Goal: Information Seeking & Learning: Learn about a topic

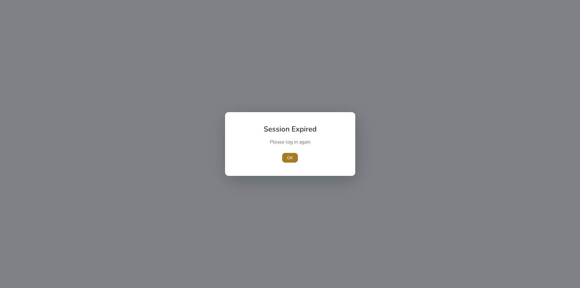
click at [296, 158] on span "button" at bounding box center [290, 157] width 16 height 14
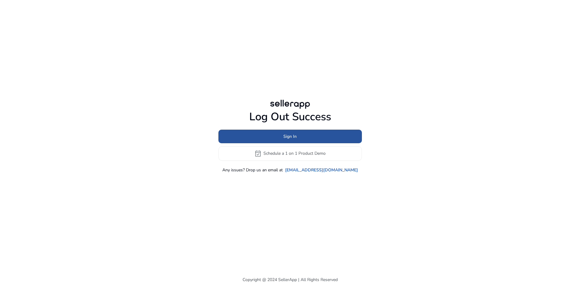
click at [310, 135] on span at bounding box center [289, 136] width 143 height 14
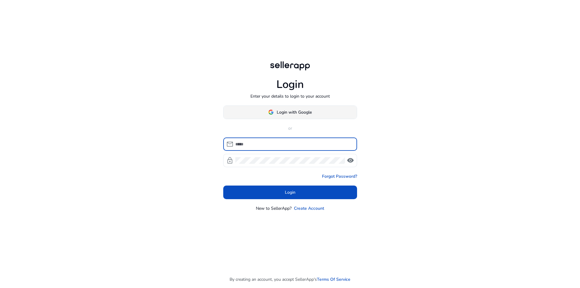
click at [309, 113] on span "Login with Google" at bounding box center [294, 112] width 35 height 6
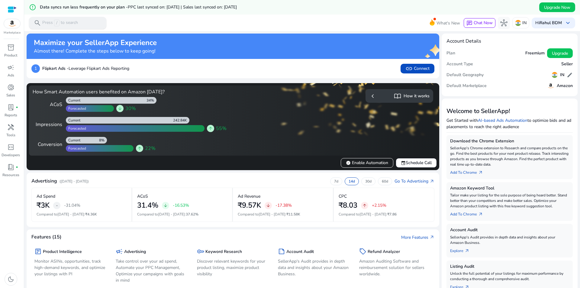
click at [76, 21] on p "Press / to search" at bounding box center [60, 23] width 36 height 7
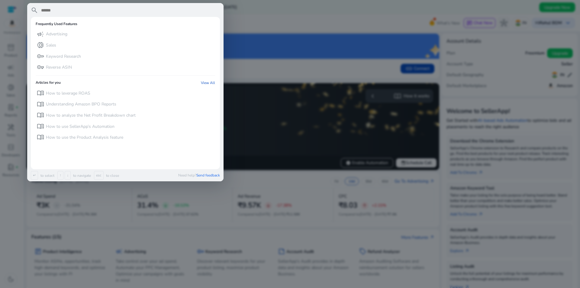
click at [94, 8] on input "text" at bounding box center [129, 10] width 179 height 7
click at [59, 52] on div "key Keyword Research" at bounding box center [59, 56] width 44 height 10
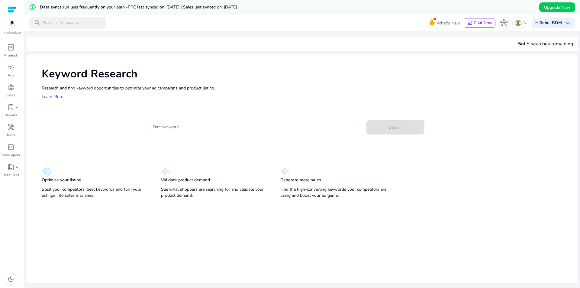
click at [197, 126] on input "Enter Keyword" at bounding box center [254, 126] width 203 height 7
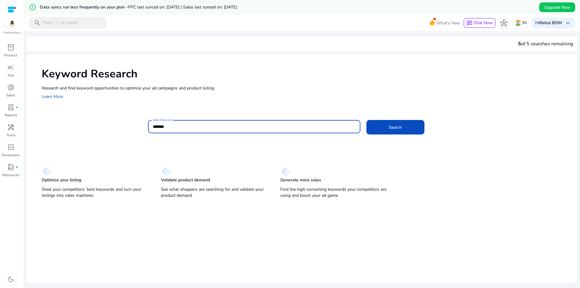
type input "*******"
click at [366, 120] on button "Search" at bounding box center [395, 127] width 58 height 14
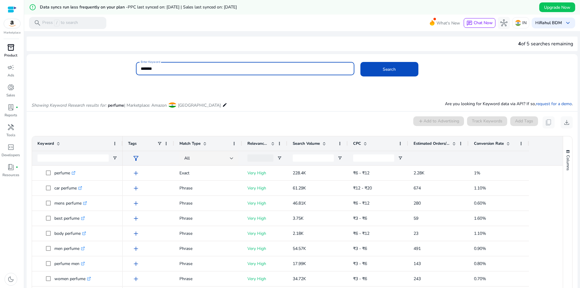
click at [15, 56] on p "Product" at bounding box center [10, 55] width 13 height 5
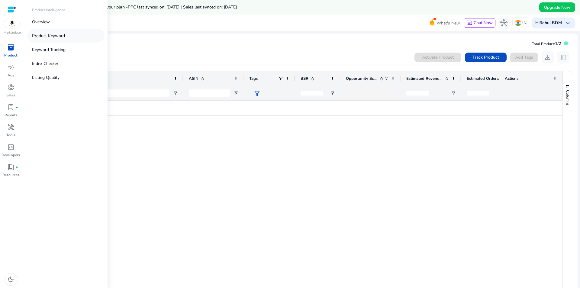
click at [63, 34] on p "Product Keyword" at bounding box center [48, 36] width 33 height 6
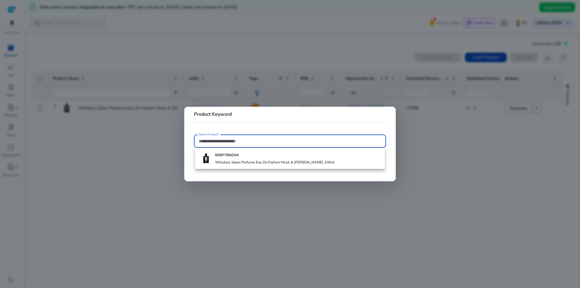
click at [260, 140] on input "Select Product*" at bounding box center [290, 141] width 182 height 7
click at [262, 143] on input "Select Product*" at bounding box center [290, 141] width 182 height 7
paste input "**********"
type input "**********"
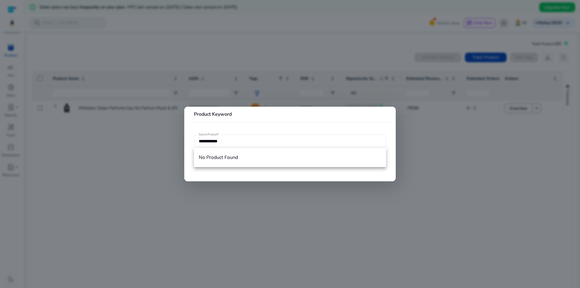
click at [164, 122] on div at bounding box center [290, 144] width 580 height 288
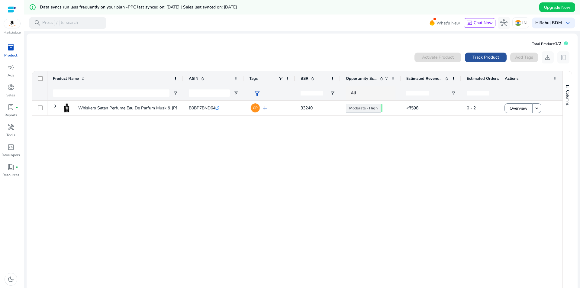
click at [487, 63] on span at bounding box center [486, 57] width 42 height 14
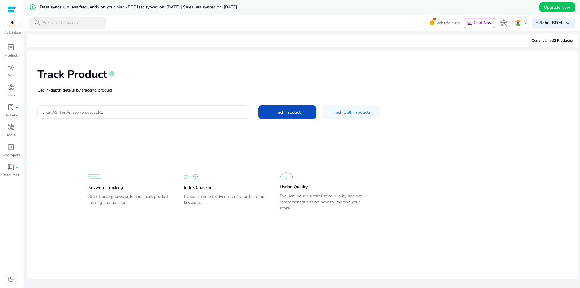
click at [154, 110] on input "Enter ASIN or Amazon product URL" at bounding box center [143, 112] width 202 height 7
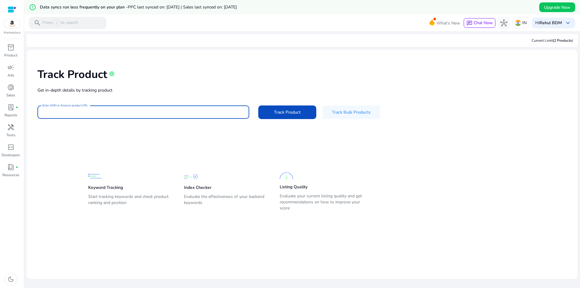
paste input "**********"
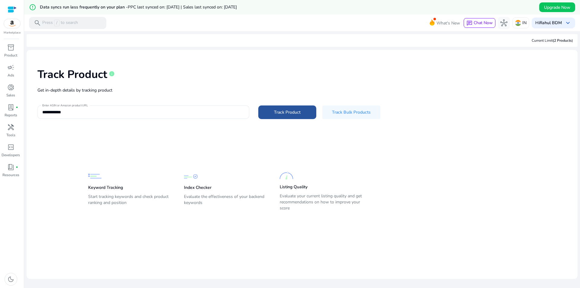
click at [298, 110] on span "Track Product" at bounding box center [287, 112] width 27 height 6
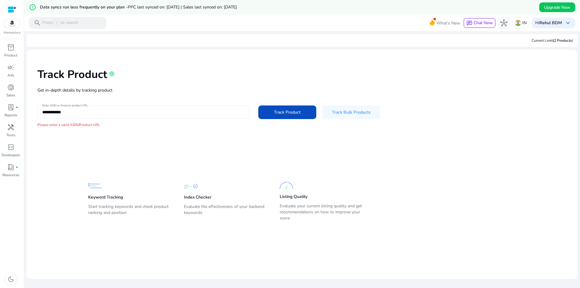
click at [119, 110] on input "**********" at bounding box center [143, 112] width 202 height 7
click at [43, 113] on input "**********" at bounding box center [143, 112] width 202 height 7
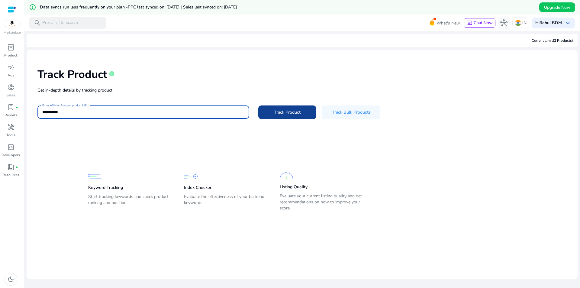
type input "**********"
click at [271, 113] on span at bounding box center [287, 112] width 58 height 14
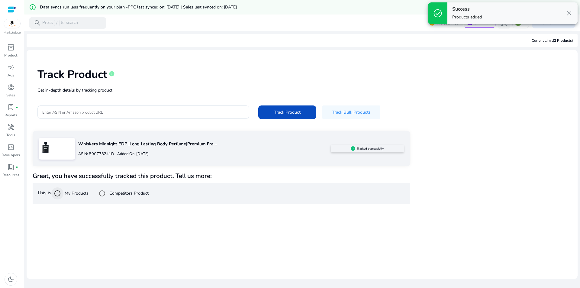
click at [65, 193] on div at bounding box center [57, 193] width 14 height 14
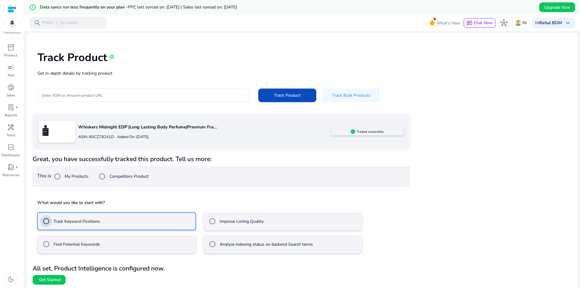
scroll to position [18, 0]
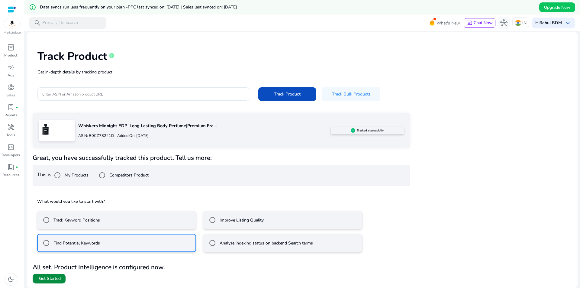
click at [58, 271] on span at bounding box center [49, 278] width 33 height 14
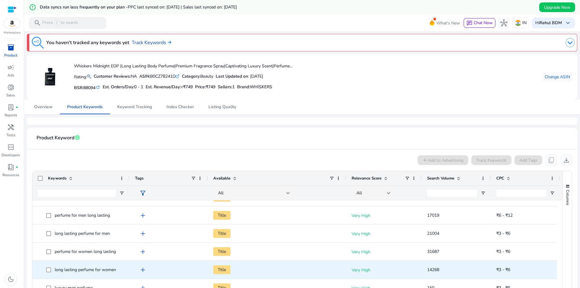
scroll to position [241, 0]
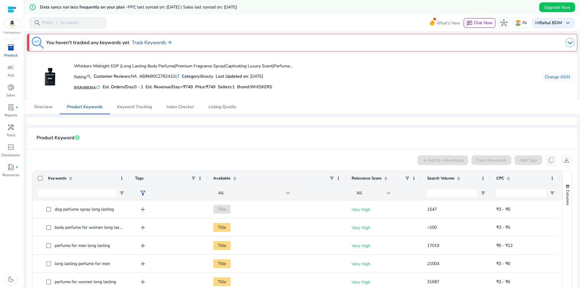
click at [459, 178] on span at bounding box center [458, 178] width 5 height 5
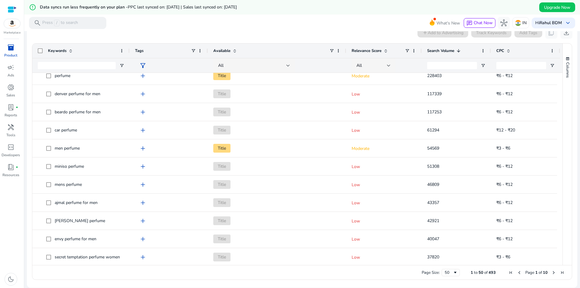
click at [552, 272] on span "Next Page" at bounding box center [553, 272] width 5 height 5
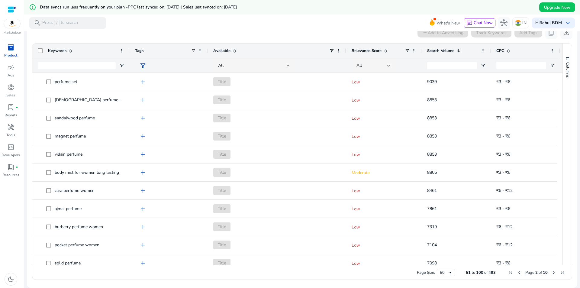
click at [552, 272] on span "Next Page" at bounding box center [553, 272] width 5 height 5
click at [516, 271] on span "Previous Page" at bounding box center [518, 272] width 5 height 5
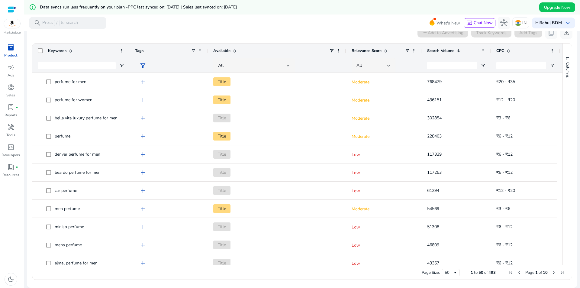
click at [516, 271] on span "Previous Page" at bounding box center [518, 272] width 5 height 5
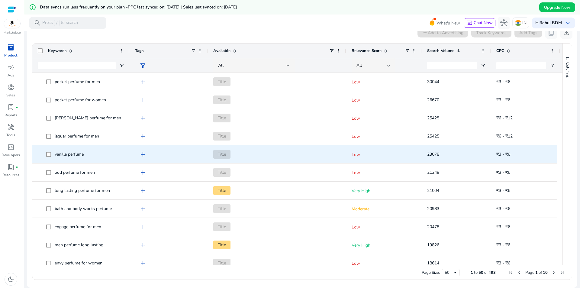
scroll to position [392, 0]
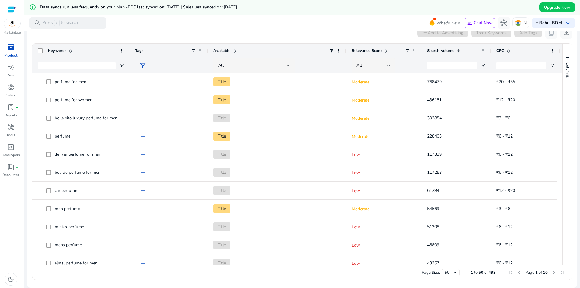
click at [383, 50] on span at bounding box center [385, 50] width 5 height 5
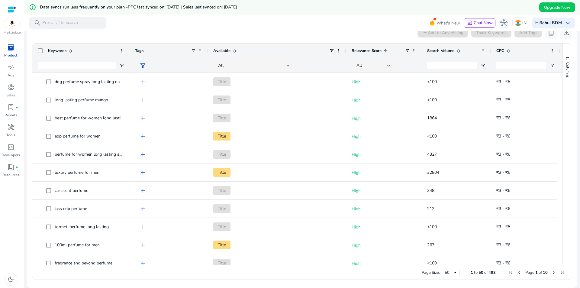
click at [383, 50] on span at bounding box center [385, 50] width 5 height 5
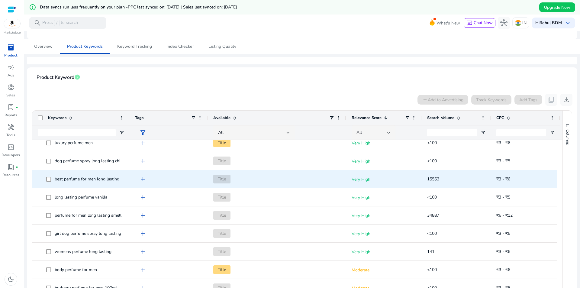
scroll to position [361, 0]
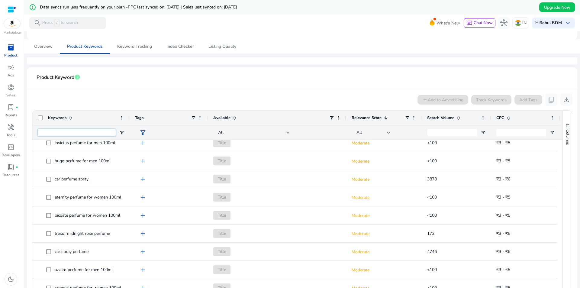
click at [90, 131] on input "Keywords Filter Input" at bounding box center [77, 132] width 78 height 7
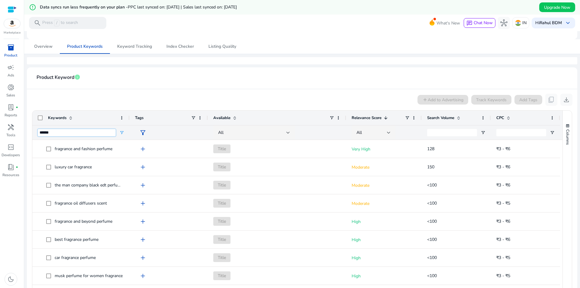
type input "******"
click at [461, 118] on span at bounding box center [458, 117] width 5 height 5
click at [461, 117] on span at bounding box center [458, 117] width 5 height 5
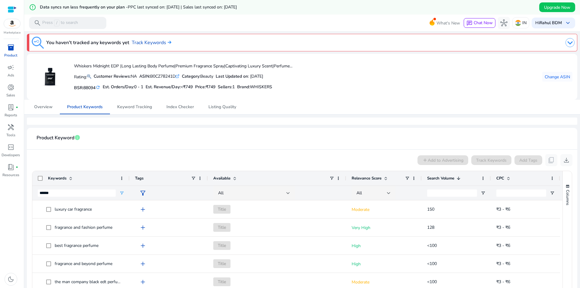
scroll to position [60, 0]
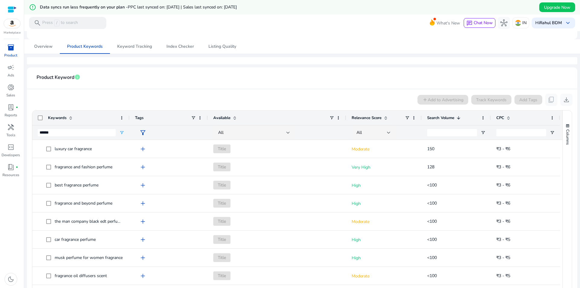
click at [461, 119] on span at bounding box center [458, 117] width 5 height 5
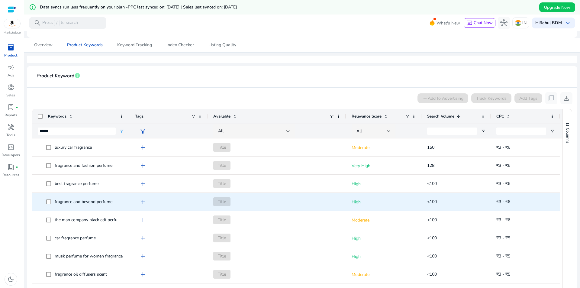
scroll to position [37, 0]
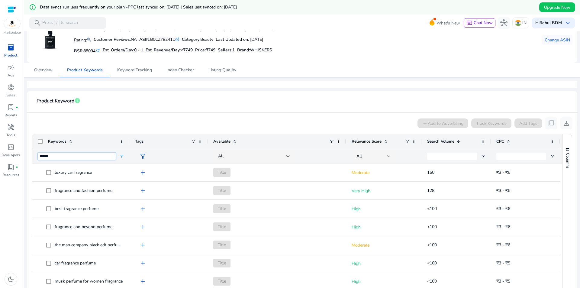
drag, startPoint x: 66, startPoint y: 156, endPoint x: 21, endPoint y: 156, distance: 44.4
click at [21, 156] on mat-sidenav-container "Marketplace inventory_2 Product campaign Ads donut_small Sales lab_profile fibe…" at bounding box center [290, 144] width 580 height 288
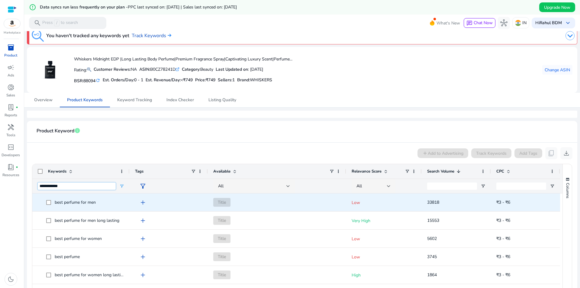
scroll to position [7, 0]
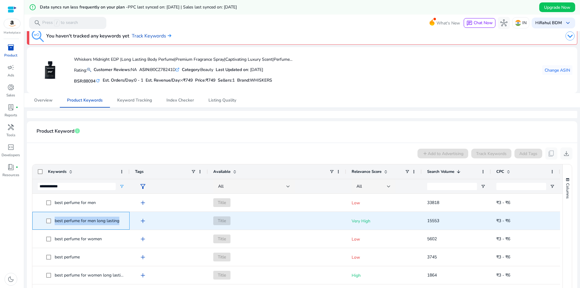
drag, startPoint x: 129, startPoint y: 220, endPoint x: 53, endPoint y: 224, distance: 76.2
click at [53, 224] on div "best perfume for men long lasting" at bounding box center [80, 221] width 97 height 18
copy span "best perfume for men long lasting"
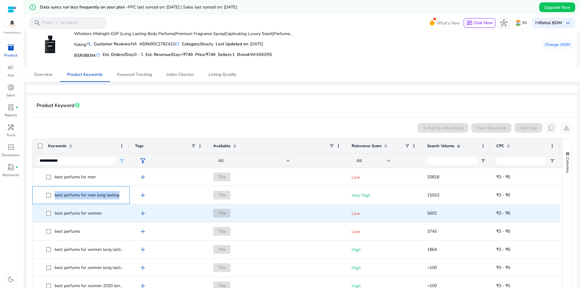
scroll to position [0, 0]
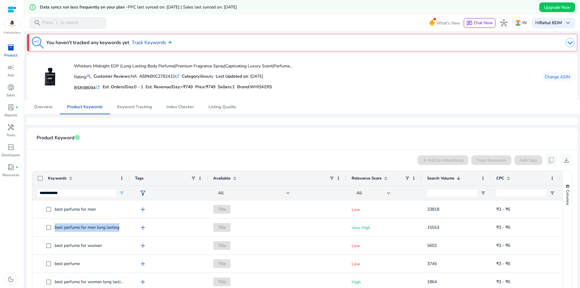
drag, startPoint x: 98, startPoint y: 189, endPoint x: 86, endPoint y: 197, distance: 14.4
click at [40, 192] on div "**********" at bounding box center [77, 193] width 78 height 14
drag, startPoint x: 72, startPoint y: 194, endPoint x: 50, endPoint y: 196, distance: 22.4
click at [50, 196] on input "**********" at bounding box center [77, 192] width 78 height 7
type input "*"
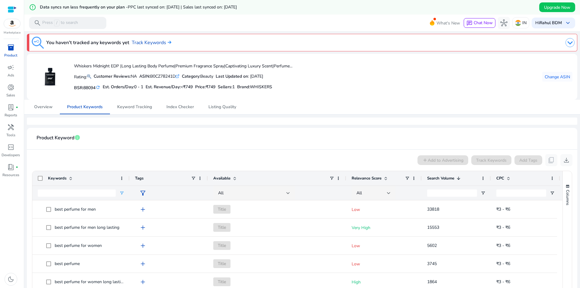
click at [309, 150] on app-product-keyword-grid "add Add to Advertising Track Keywords Add Tags content_copy download 1 to 12 of…" at bounding box center [302, 279] width 540 height 261
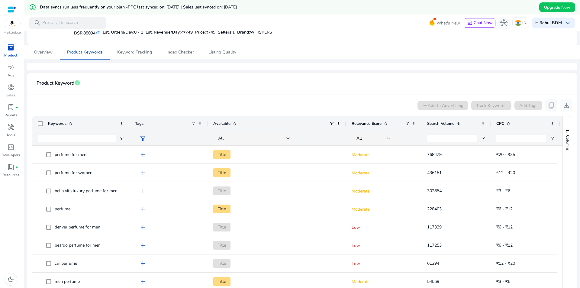
scroll to position [30, 0]
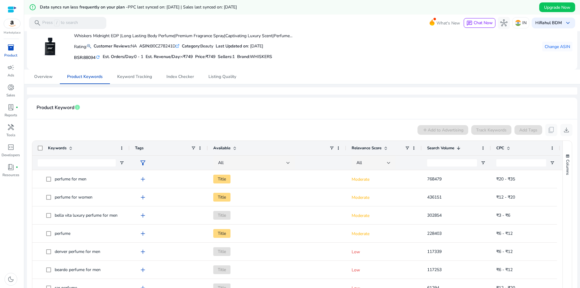
click at [444, 148] on span "Search Volume" at bounding box center [440, 147] width 27 height 5
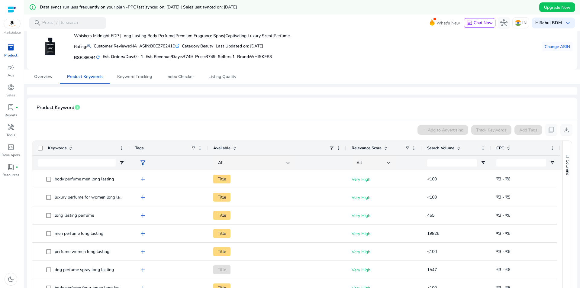
click at [444, 148] on span "Search Volume" at bounding box center [440, 147] width 27 height 5
